Goal: Task Accomplishment & Management: Manage account settings

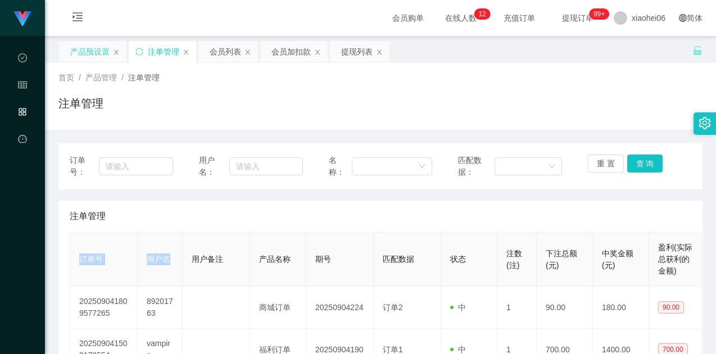
click at [87, 53] on div "产品预设置" at bounding box center [89, 51] width 39 height 21
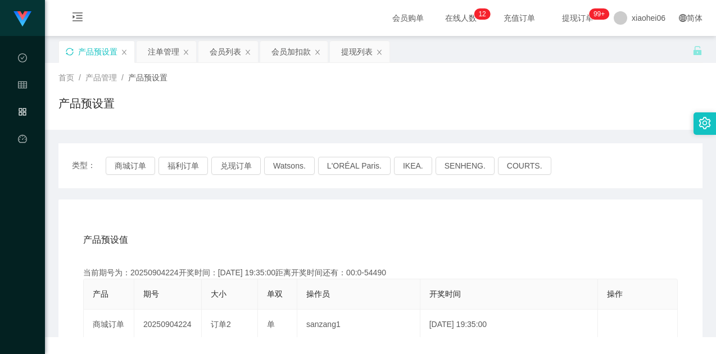
click at [69, 51] on icon "图标: sync" at bounding box center [70, 52] width 8 height 8
click at [129, 166] on button "商城订单" at bounding box center [130, 166] width 49 height 18
click at [132, 167] on button "商城订单" at bounding box center [130, 166] width 49 height 18
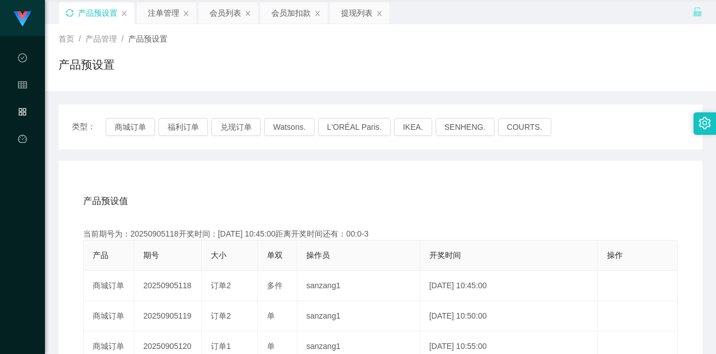
scroll to position [56, 0]
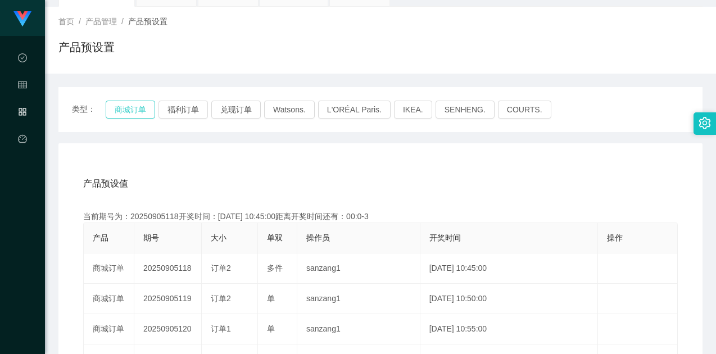
click at [132, 112] on button "商城订单" at bounding box center [130, 110] width 49 height 18
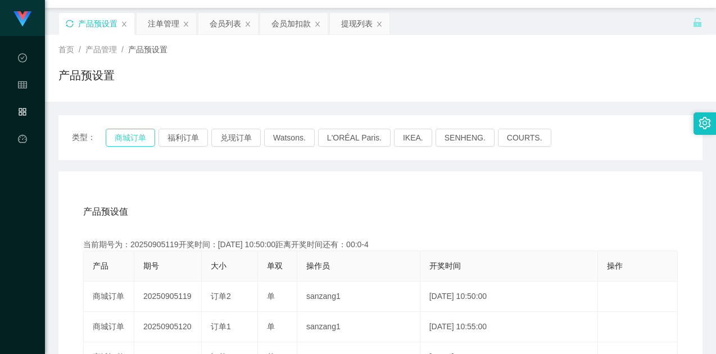
scroll to position [0, 0]
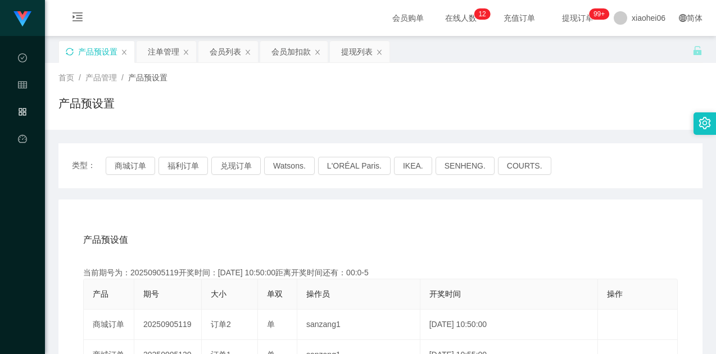
click at [69, 52] on icon "图标: sync" at bounding box center [70, 52] width 8 height 8
click at [252, 228] on div "产品预设值 添加期号" at bounding box center [380, 239] width 595 height 31
click at [125, 163] on button "商城订单" at bounding box center [130, 166] width 49 height 18
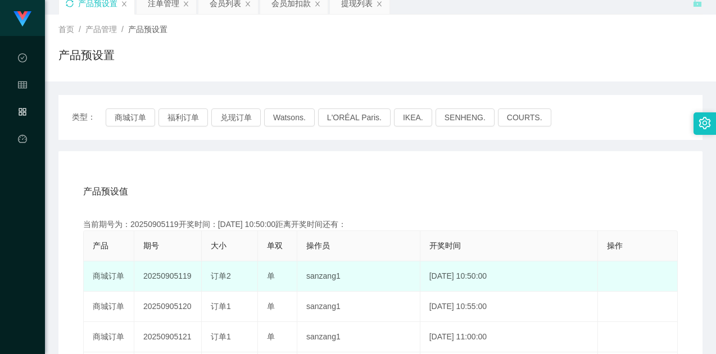
scroll to position [112, 0]
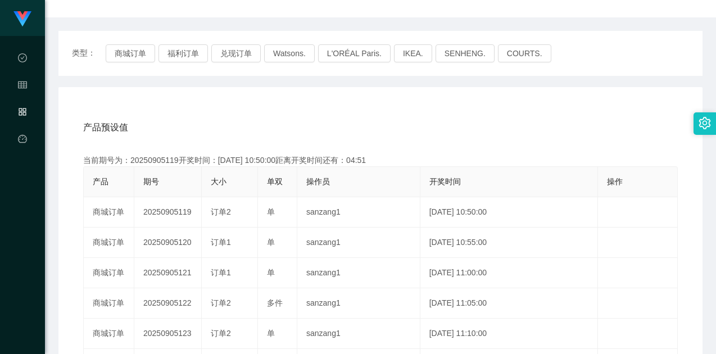
click at [161, 160] on div "当前期号为：20250905119开奖时间：[DATE] 10:50:00距离开奖时间还有：04:51" at bounding box center [380, 161] width 595 height 12
copy div "20250905119"
drag, startPoint x: 336, startPoint y: 136, endPoint x: 327, endPoint y: 133, distance: 10.0
click at [331, 135] on div "产品预设值 添加期号" at bounding box center [380, 127] width 595 height 31
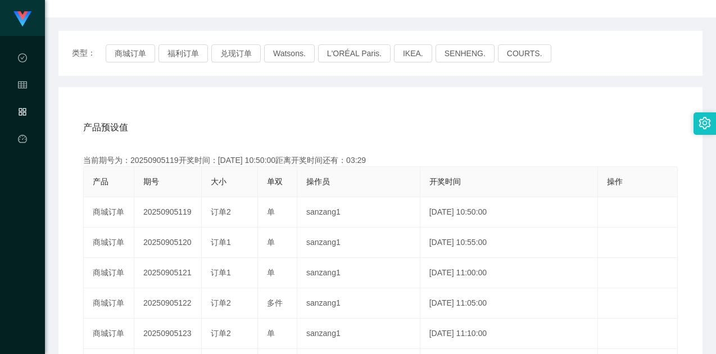
scroll to position [0, 0]
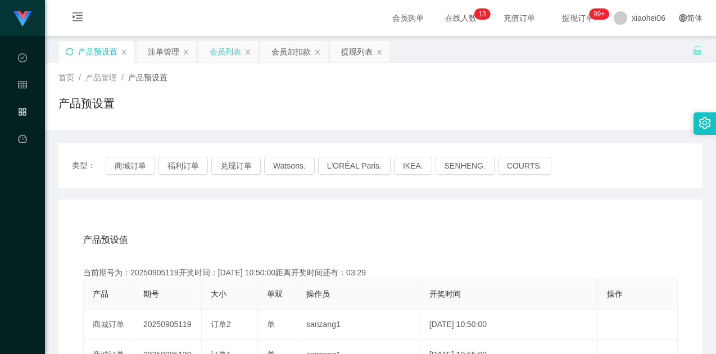
click at [222, 53] on div "会员列表" at bounding box center [225, 51] width 31 height 21
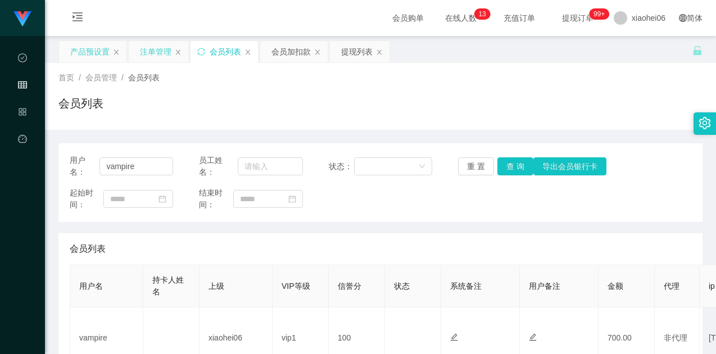
click at [157, 52] on div "注单管理" at bounding box center [155, 51] width 31 height 21
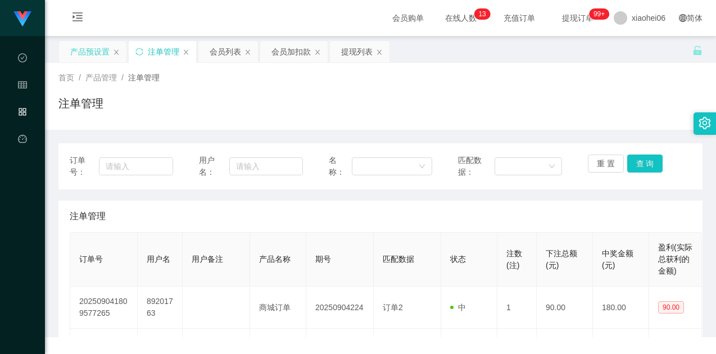
drag, startPoint x: 463, startPoint y: 97, endPoint x: 510, endPoint y: 106, distance: 47.6
click at [464, 97] on div "注单管理" at bounding box center [380, 108] width 644 height 26
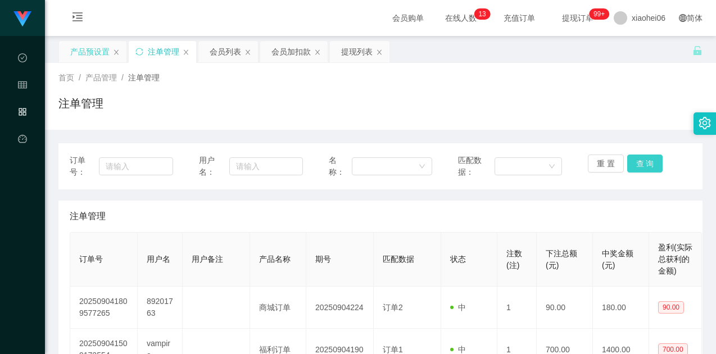
click at [639, 162] on button "查 询" at bounding box center [645, 164] width 36 height 18
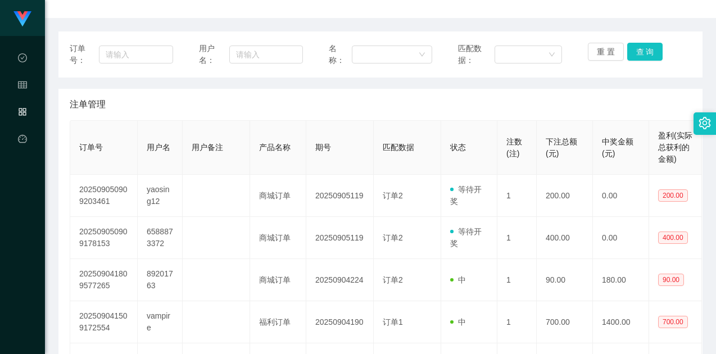
scroll to position [112, 0]
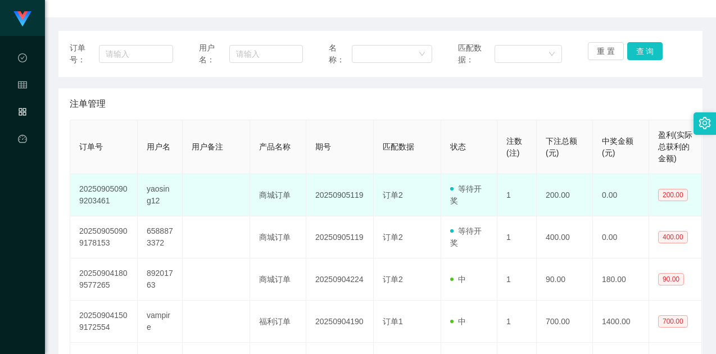
click at [233, 202] on td at bounding box center [216, 195] width 67 height 42
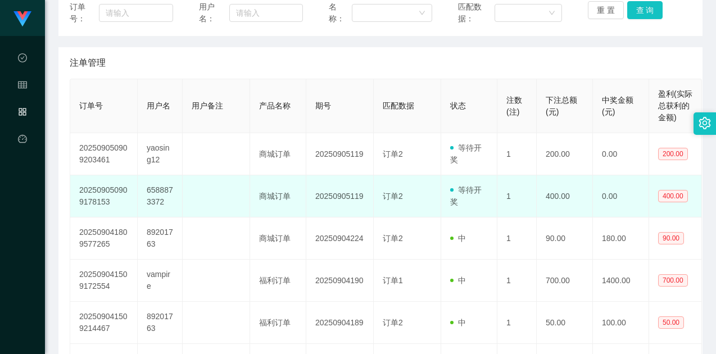
scroll to position [169, 0]
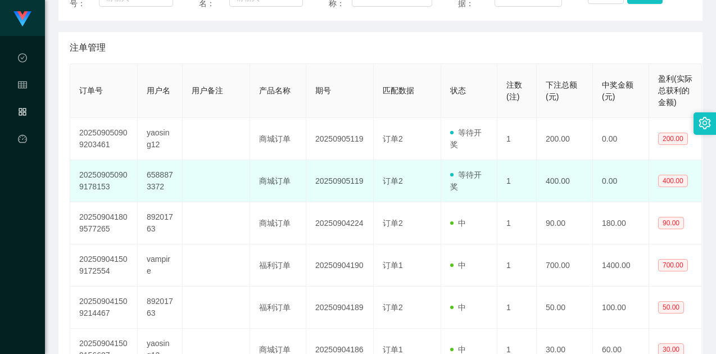
click at [159, 177] on td "6588873372" at bounding box center [160, 181] width 45 height 42
copy td "6588873372"
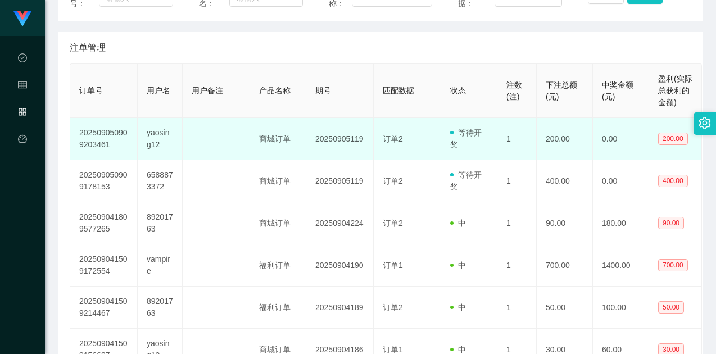
click at [150, 131] on td "yaosing12" at bounding box center [160, 139] width 45 height 42
copy td "yaosing12"
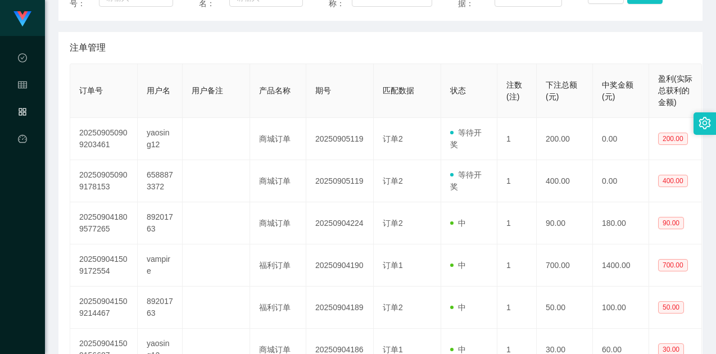
click at [548, 84] on span "下注总额(元)" at bounding box center [561, 90] width 31 height 21
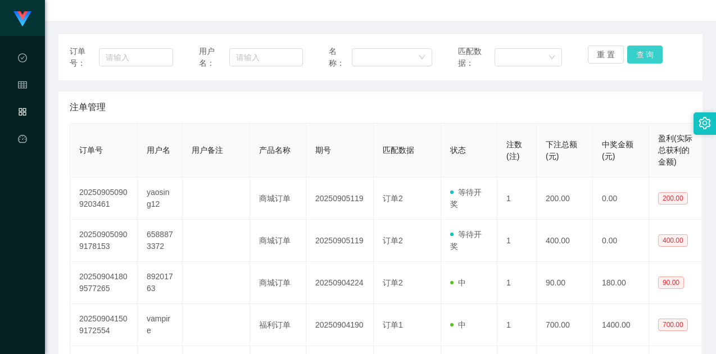
scroll to position [56, 0]
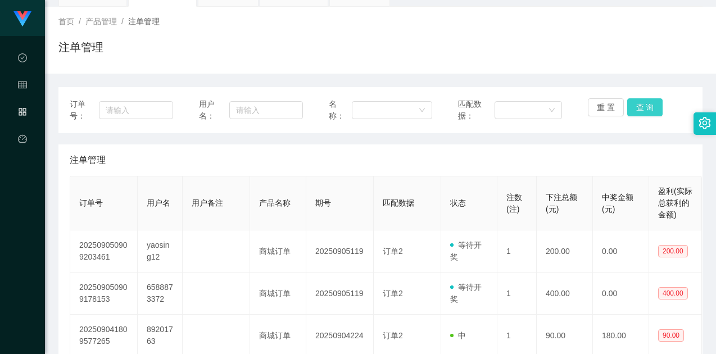
click at [638, 111] on button "查 询" at bounding box center [645, 107] width 36 height 18
click at [637, 104] on button "查 询" at bounding box center [645, 107] width 36 height 18
click at [653, 103] on button "查 询" at bounding box center [645, 107] width 36 height 18
click at [622, 39] on div "注单管理" at bounding box center [380, 52] width 644 height 26
